Goal: Transaction & Acquisition: Purchase product/service

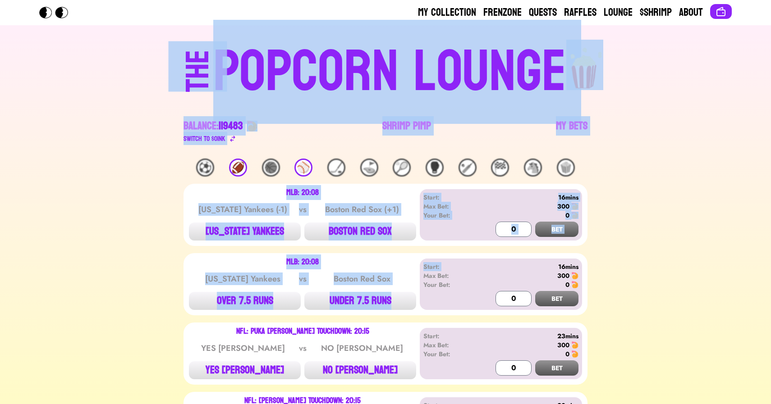
drag, startPoint x: 100, startPoint y: 44, endPoint x: 625, endPoint y: 257, distance: 566.0
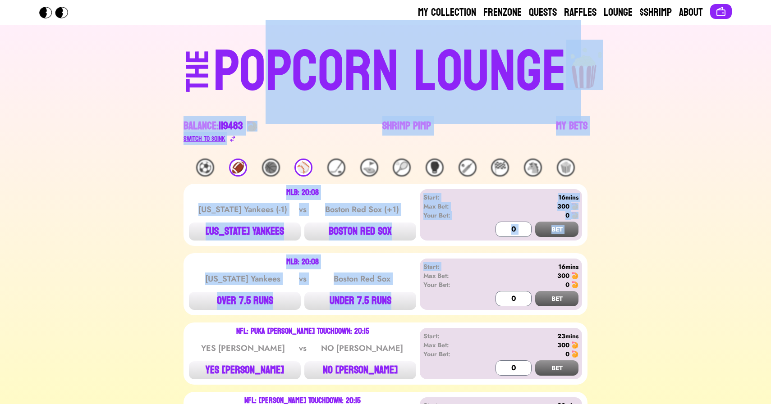
drag, startPoint x: 625, startPoint y: 257, endPoint x: 204, endPoint y: 137, distance: 437.6
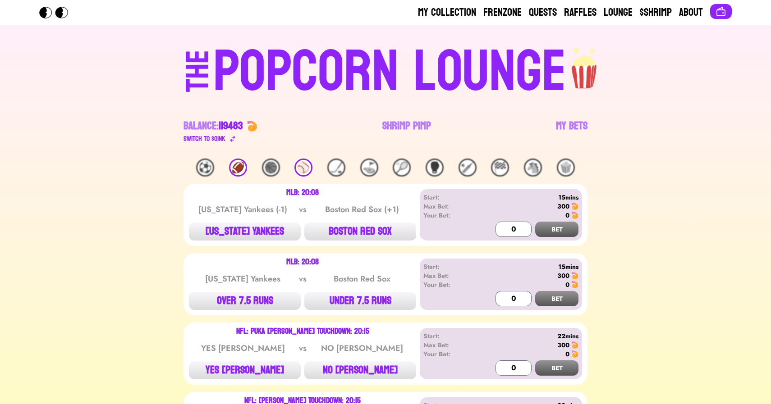
click at [236, 167] on div "🏈" at bounding box center [238, 168] width 18 height 18
click at [398, 128] on link "Shrimp Pimp" at bounding box center [406, 131] width 49 height 25
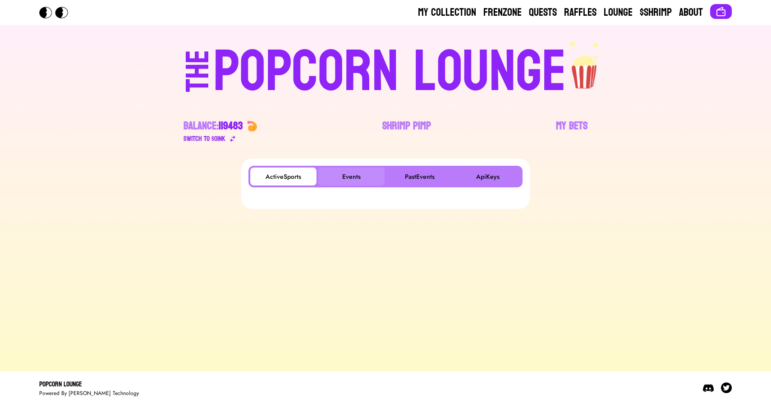
click at [359, 173] on button "Events" at bounding box center [351, 177] width 66 height 18
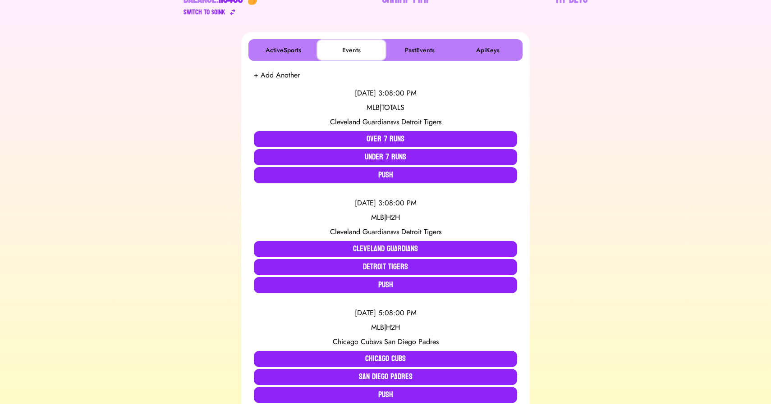
scroll to position [128, 0]
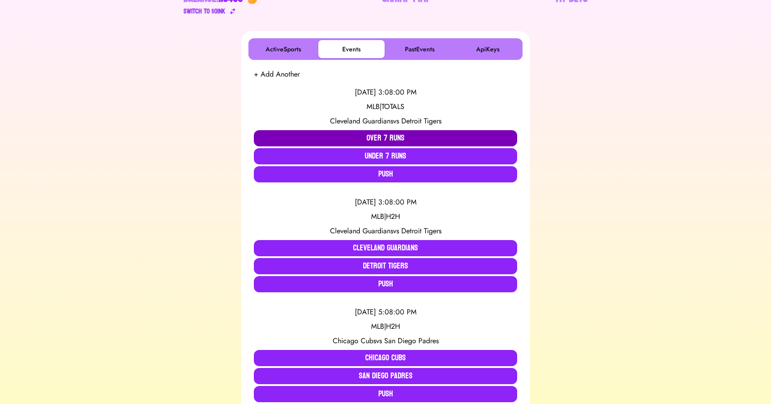
click at [381, 138] on button "Over 7 Runs" at bounding box center [385, 138] width 263 height 16
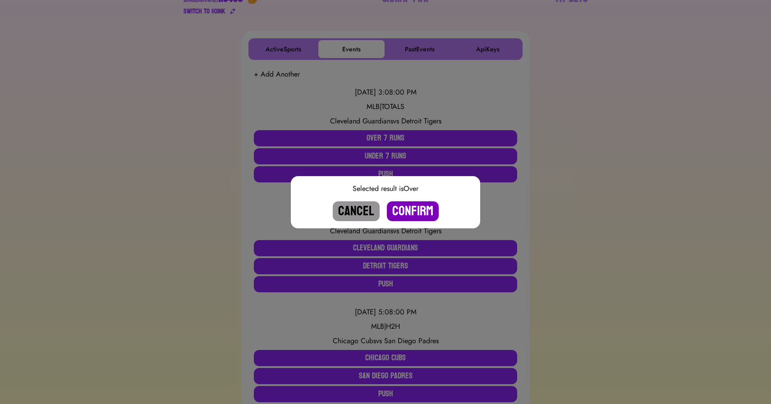
click at [406, 210] on button "Confirm" at bounding box center [413, 211] width 52 height 20
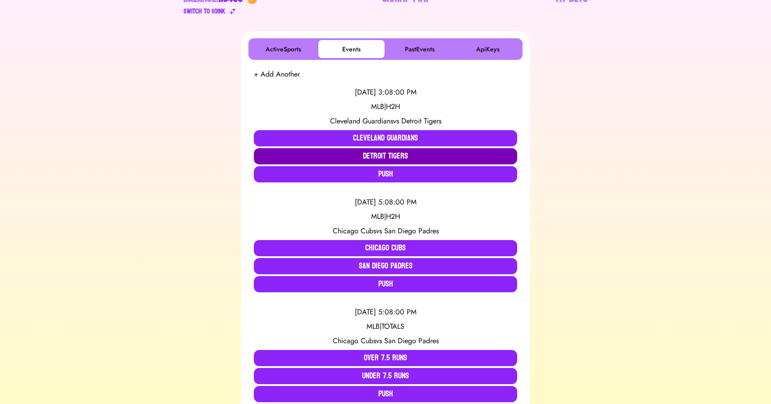
click at [389, 155] on button "Detroit Tigers" at bounding box center [385, 156] width 263 height 16
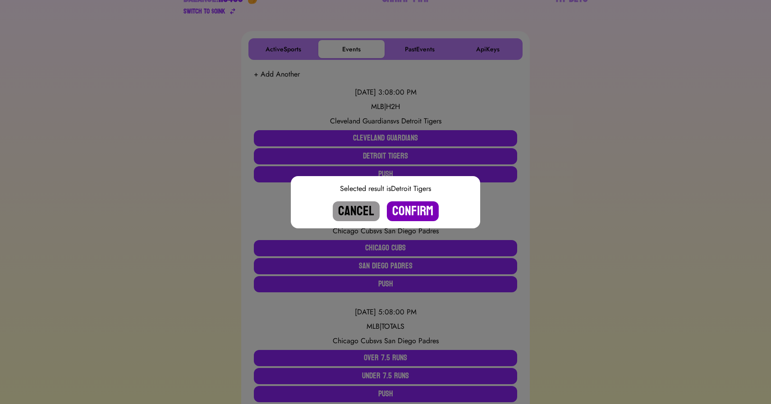
click at [410, 210] on button "Confirm" at bounding box center [413, 211] width 52 height 20
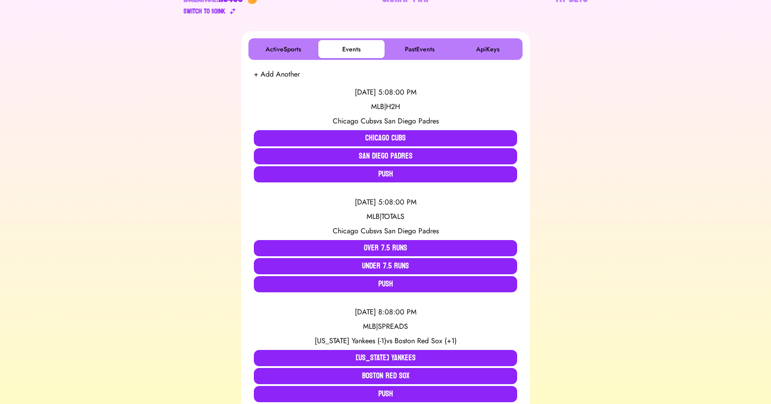
scroll to position [0, 0]
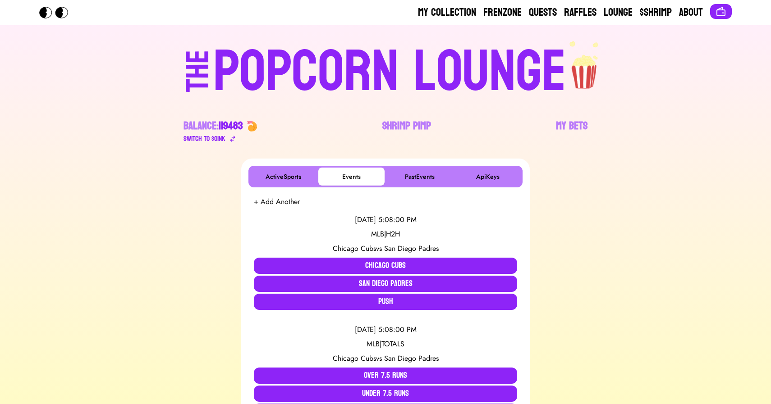
click at [295, 68] on div "POPCORN LOUNGE" at bounding box center [389, 72] width 353 height 58
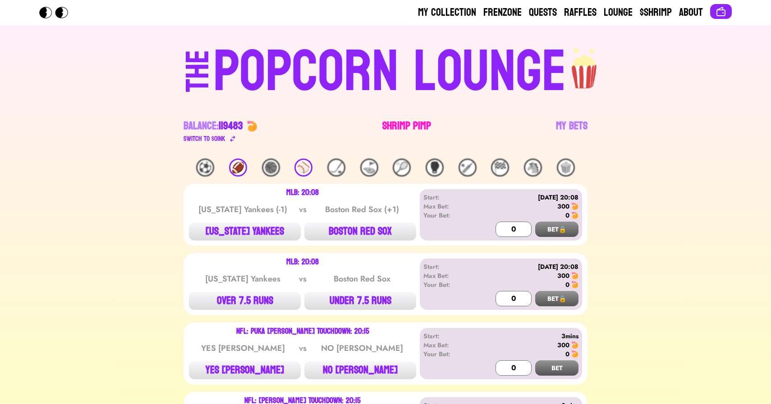
click at [393, 122] on link "Shrimp Pimp" at bounding box center [406, 131] width 49 height 25
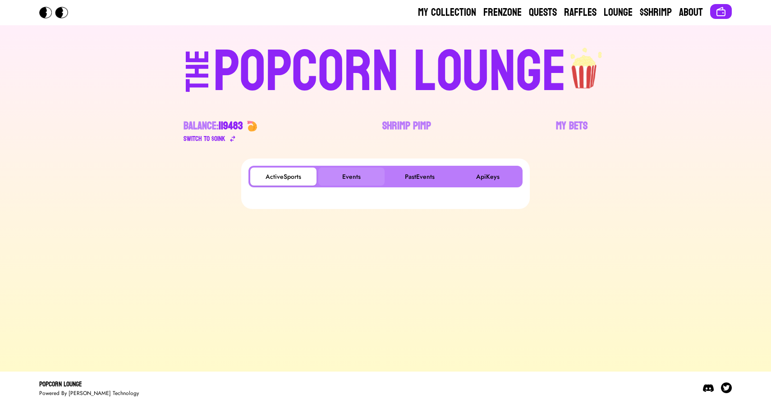
click at [347, 172] on button "Events" at bounding box center [351, 177] width 66 height 18
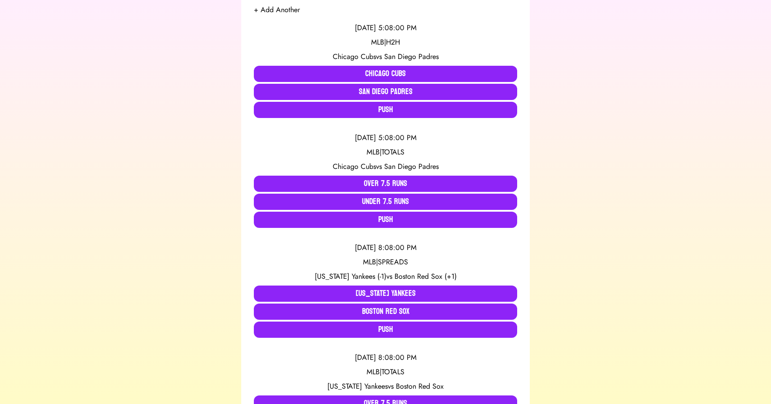
scroll to position [193, 0]
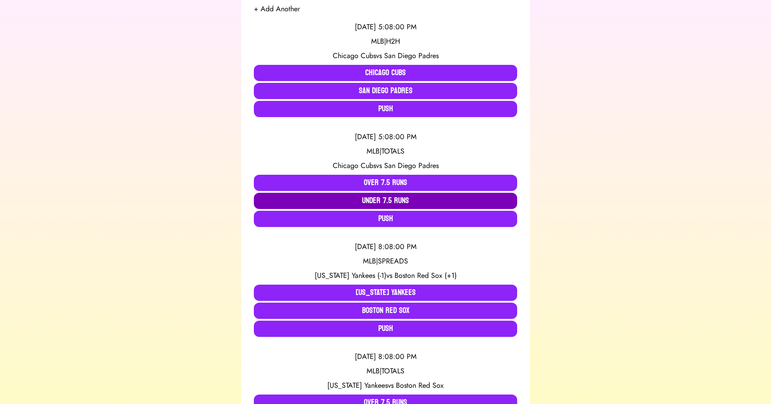
click at [397, 201] on button "Under 7.5 Runs" at bounding box center [385, 201] width 263 height 16
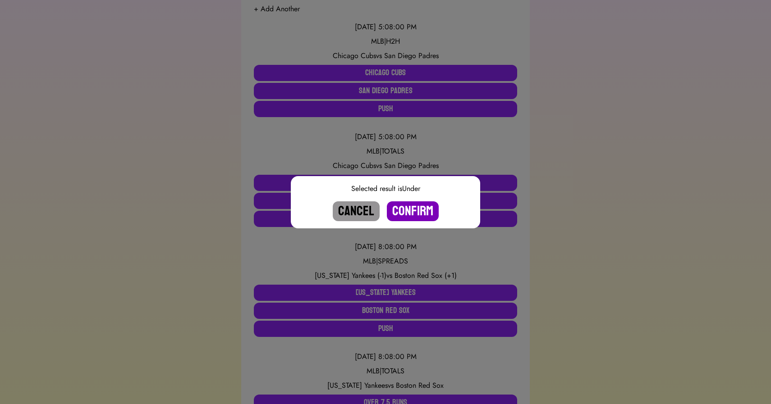
click at [401, 206] on button "Confirm" at bounding box center [413, 211] width 52 height 20
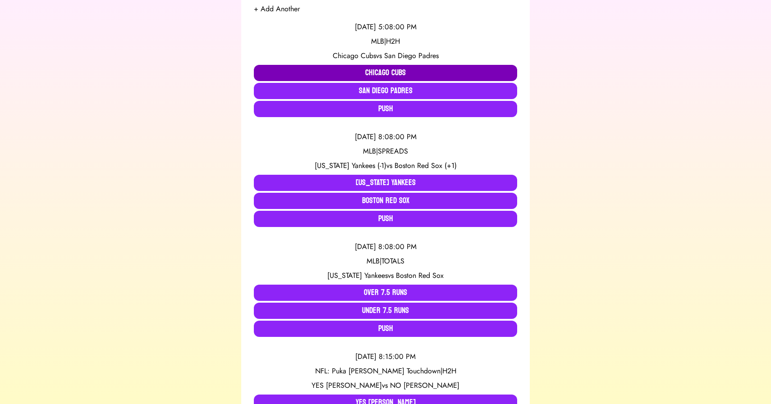
click at [374, 70] on button "Chicago Cubs" at bounding box center [385, 73] width 263 height 16
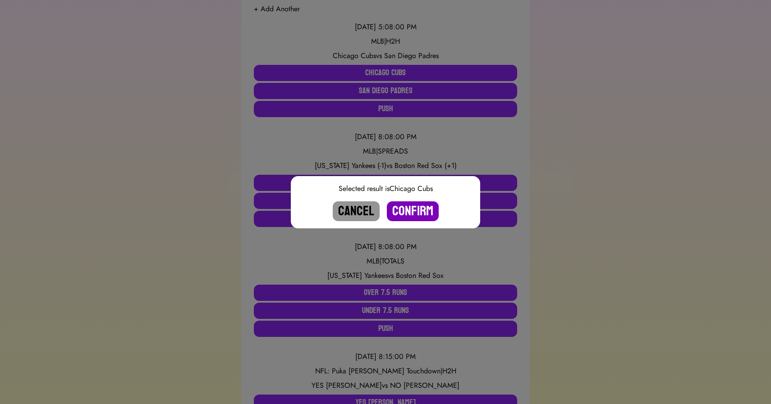
click at [412, 212] on button "Confirm" at bounding box center [413, 211] width 52 height 20
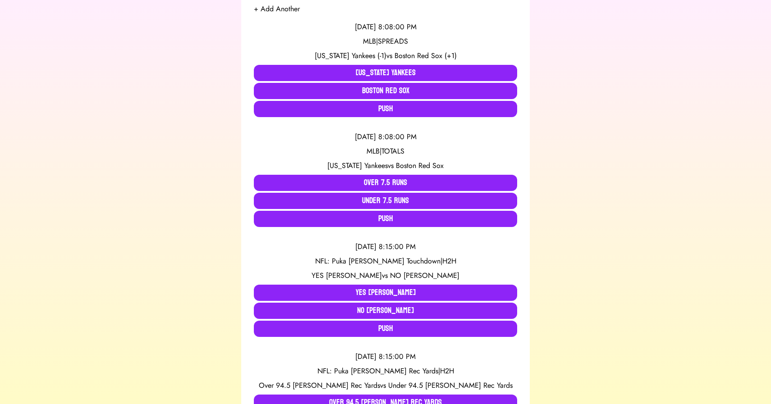
scroll to position [0, 0]
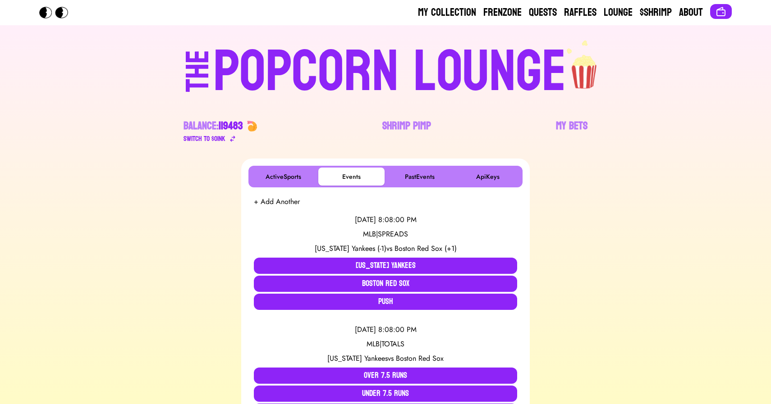
click at [387, 77] on div "POPCORN LOUNGE" at bounding box center [389, 72] width 353 height 58
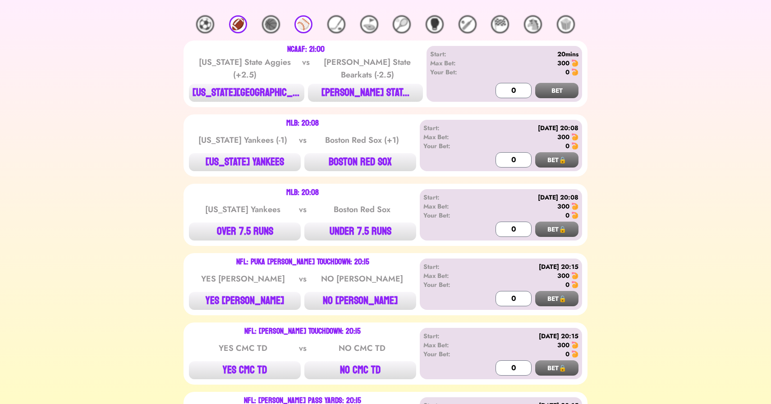
scroll to position [147, 0]
